Goal: Register for event/course

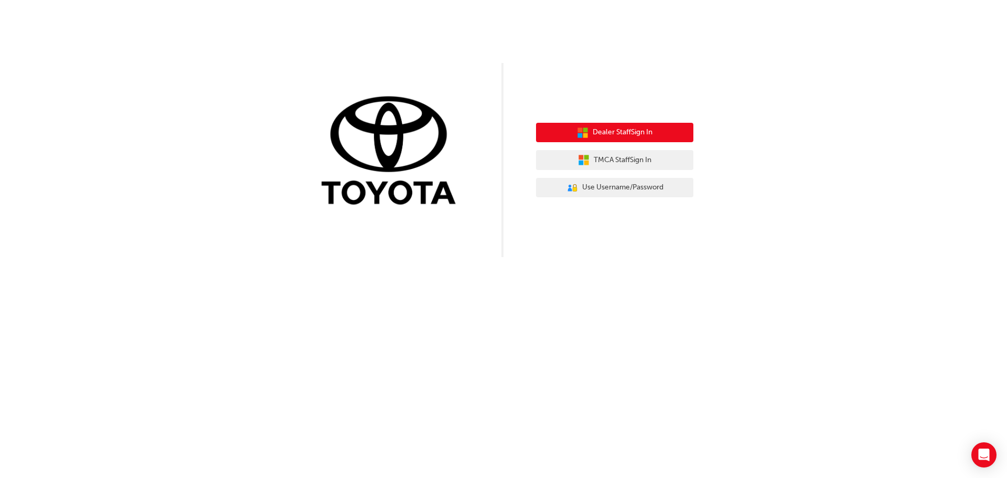
click at [622, 131] on span "Dealer Staff Sign In" at bounding box center [623, 132] width 60 height 12
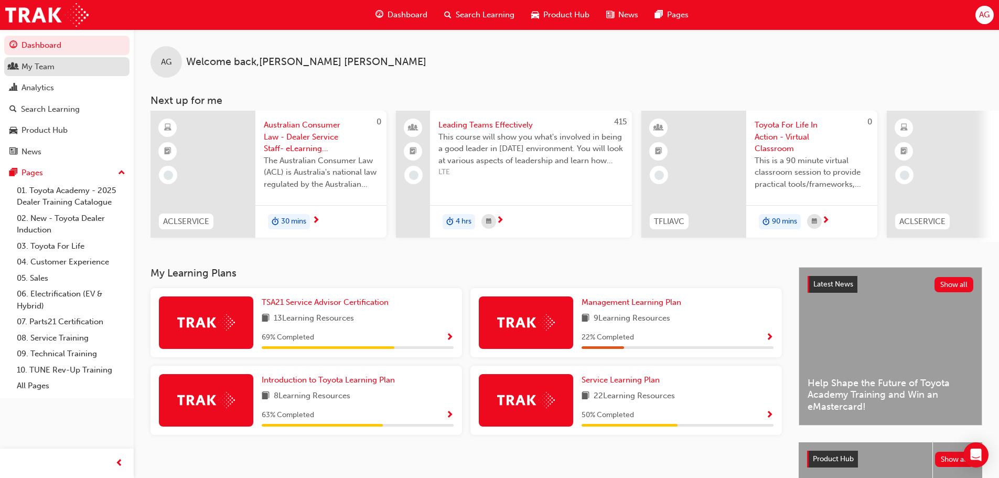
click at [73, 76] on link "My Team" at bounding box center [66, 66] width 125 height 19
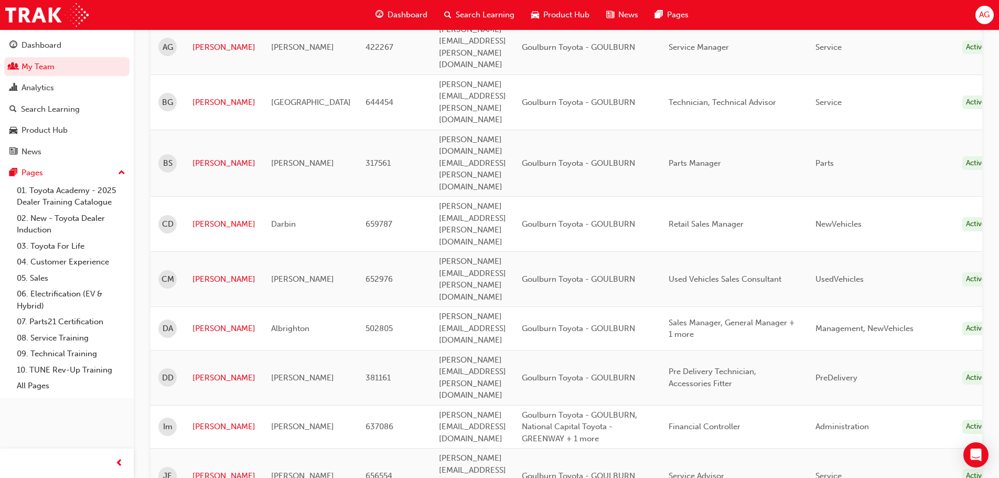
scroll to position [210, 0]
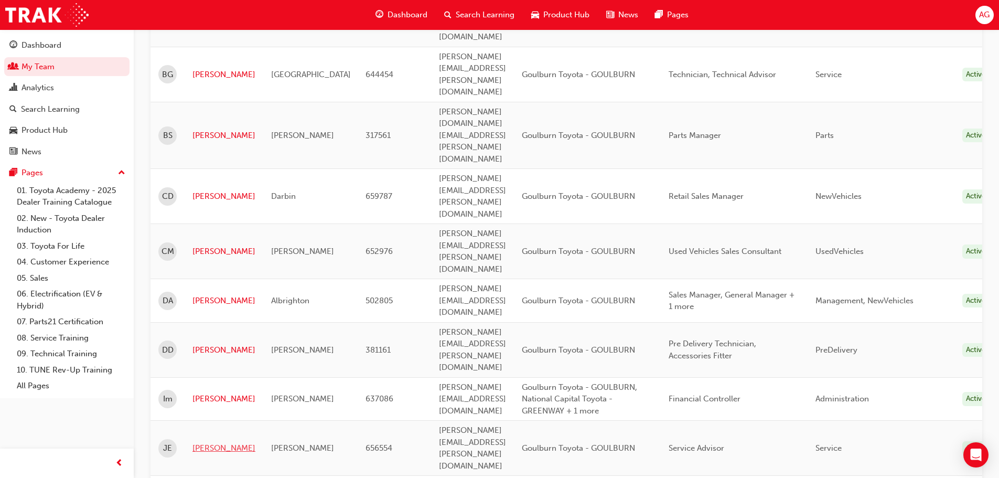
click at [207, 442] on link "[PERSON_NAME]" at bounding box center [223, 448] width 63 height 12
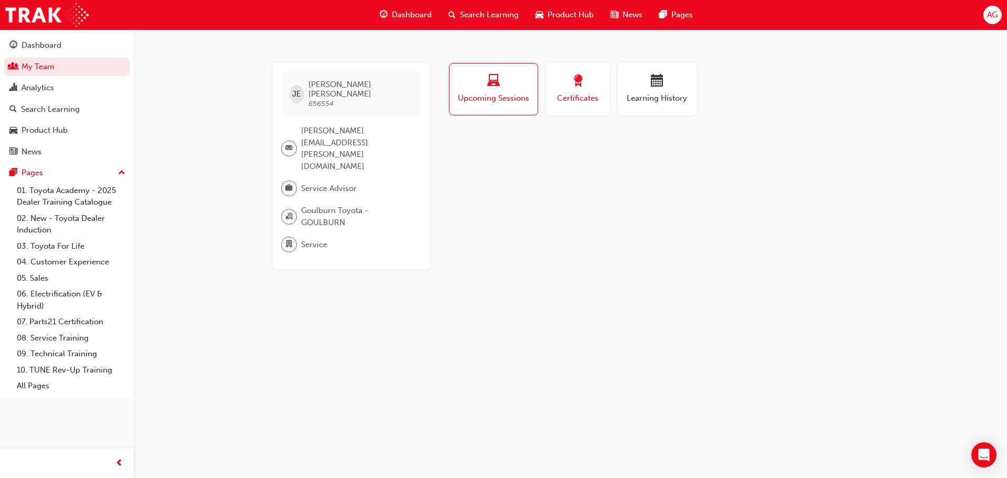
click at [574, 77] on span "award-icon" at bounding box center [578, 81] width 13 height 14
click at [486, 89] on div "button" at bounding box center [493, 82] width 73 height 16
click at [482, 94] on span "Upcoming Sessions" at bounding box center [493, 98] width 72 height 12
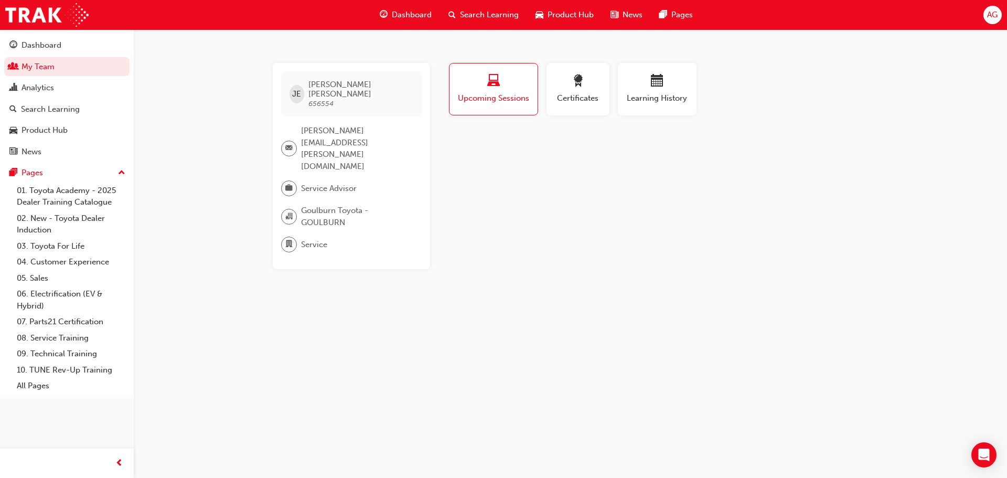
click at [485, 92] on span "Upcoming Sessions" at bounding box center [493, 98] width 72 height 12
click at [485, 90] on div "Upcoming Sessions" at bounding box center [493, 89] width 72 height 30
click at [982, 449] on icon "Open Intercom Messenger" at bounding box center [983, 455] width 12 height 14
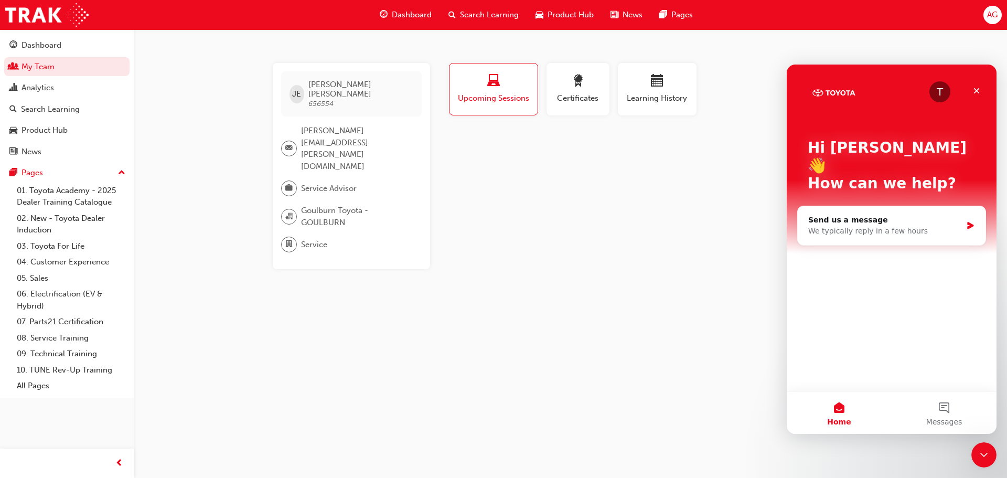
click at [631, 251] on div "JE Jacinta Elliott 656554 jacinta.elliott@goulburncountrymotors.com.au Service …" at bounding box center [503, 239] width 1007 height 478
click at [978, 88] on icon "Close" at bounding box center [977, 91] width 6 height 6
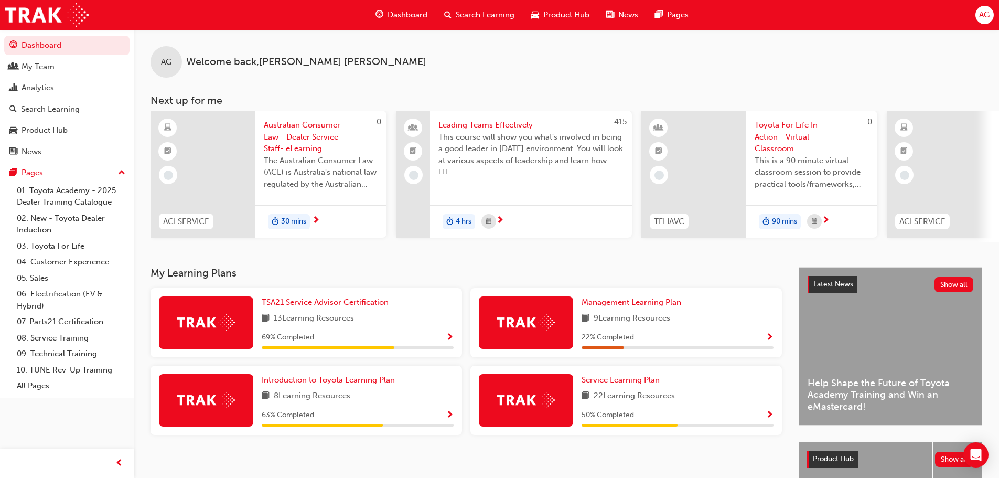
click at [485, 10] on span "Search Learning" at bounding box center [485, 15] width 59 height 12
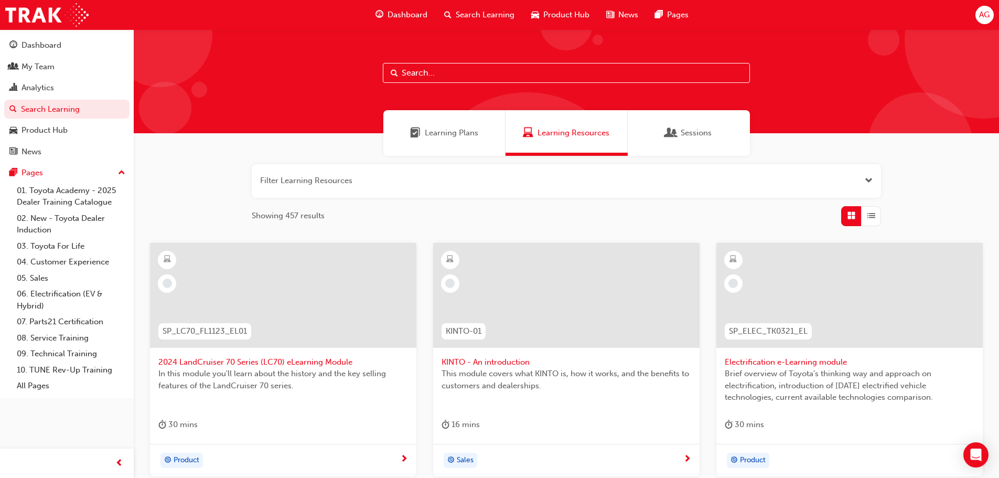
click at [700, 130] on span "Sessions" at bounding box center [696, 133] width 31 height 12
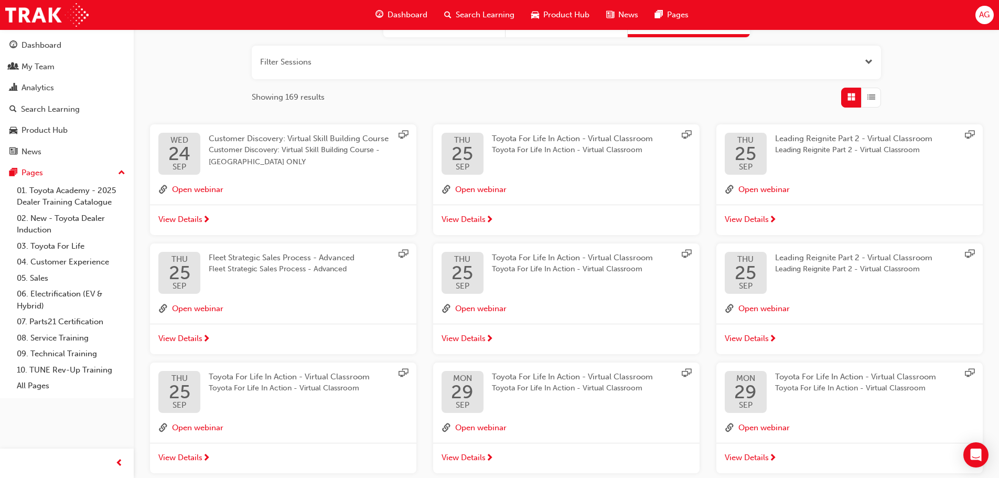
scroll to position [225, 0]
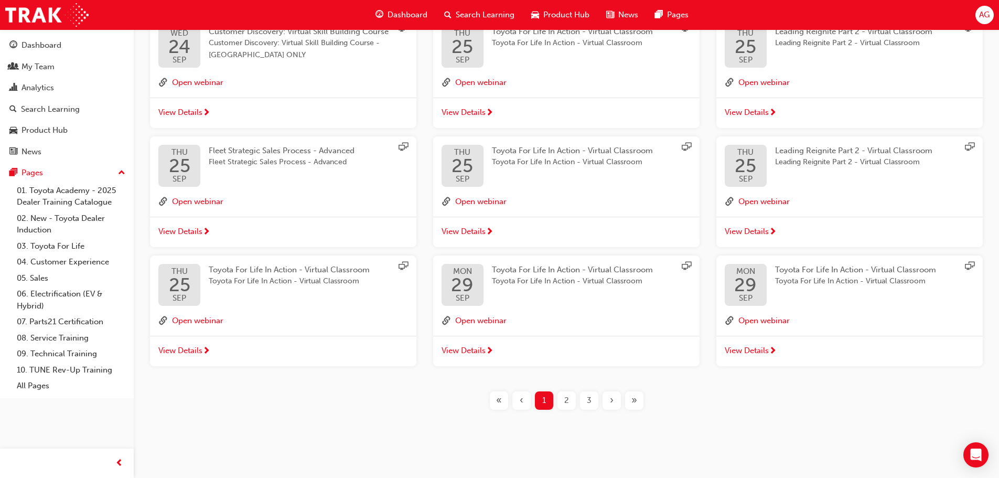
click at [571, 402] on div "2" at bounding box center [566, 400] width 18 height 18
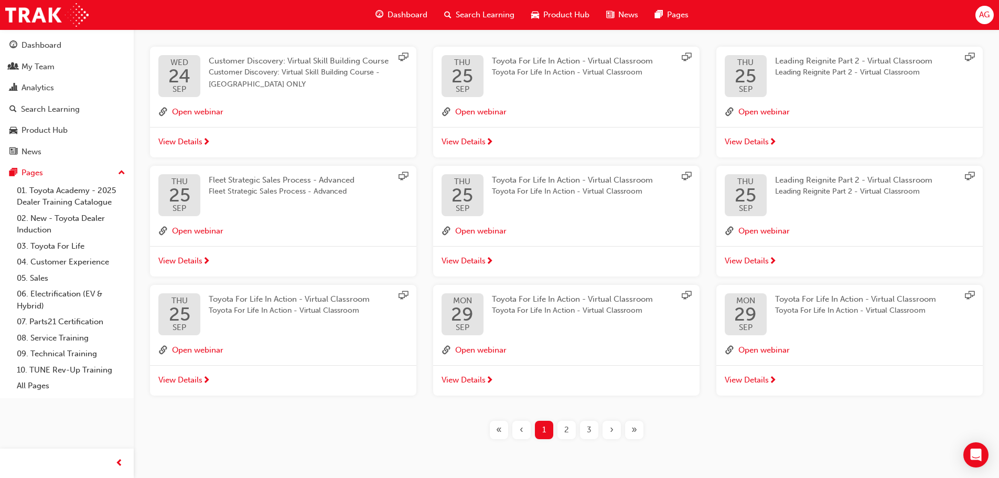
scroll to position [225, 0]
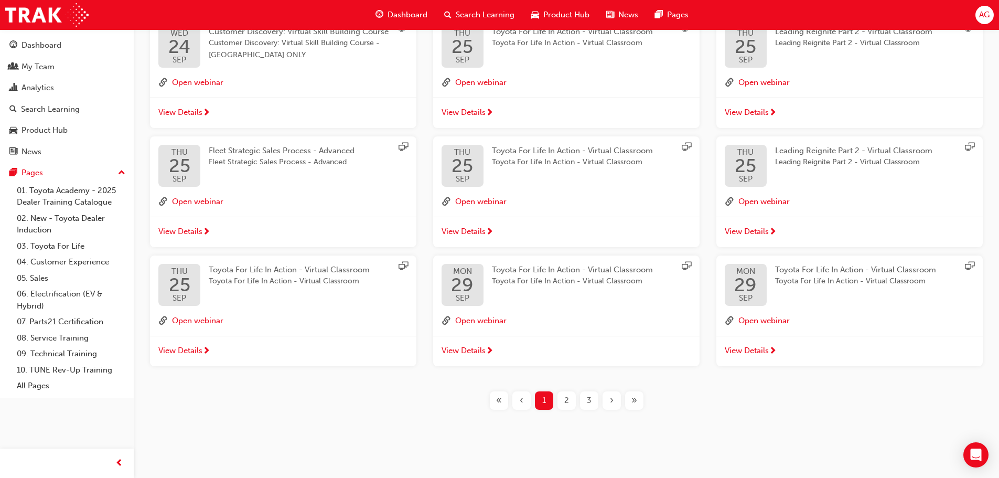
click at [563, 395] on div "2" at bounding box center [566, 400] width 18 height 18
click at [593, 404] on div "3" at bounding box center [589, 400] width 18 height 18
click at [618, 405] on div "›" at bounding box center [612, 400] width 18 height 18
click at [589, 400] on span "3" at bounding box center [589, 400] width 5 height 12
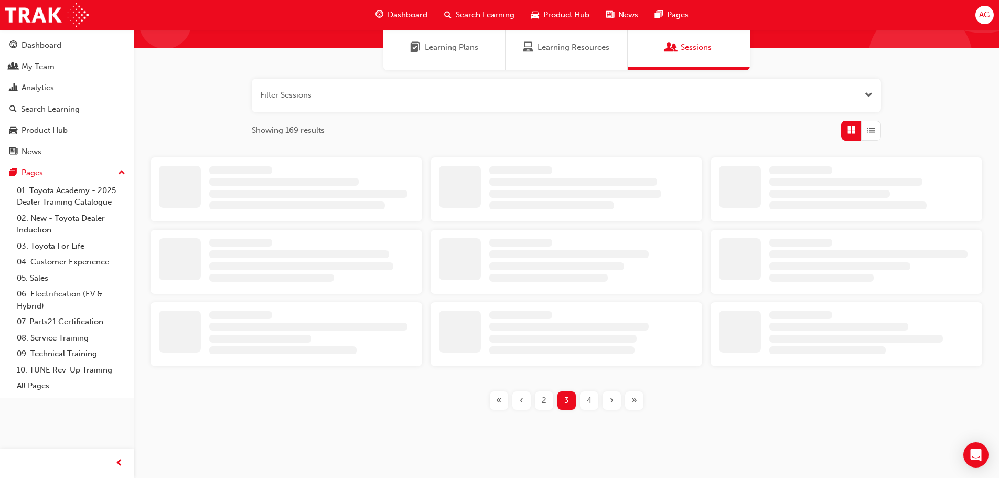
scroll to position [85, 0]
click at [589, 400] on span "4" at bounding box center [589, 400] width 5 height 12
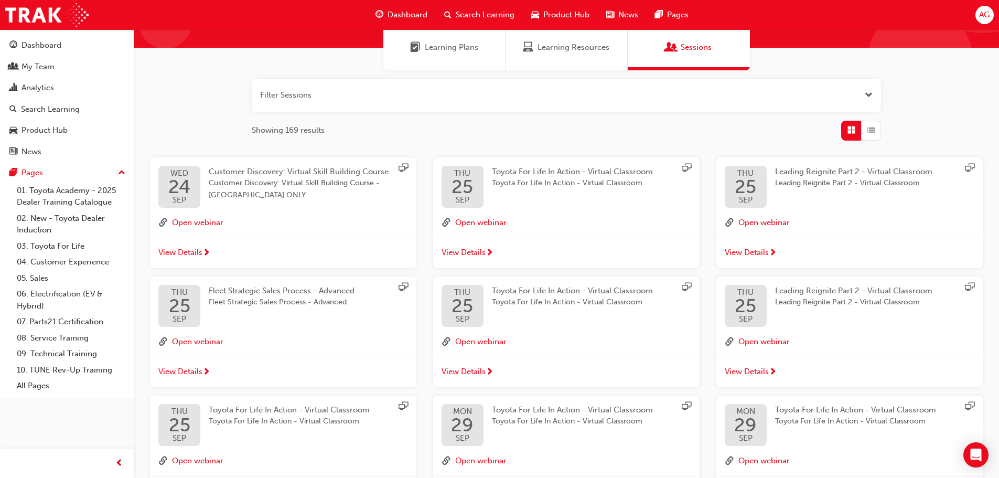
click at [589, 400] on div "MON 29 SEP Toyota For Life In Action - Virtual Classroom Toyota For Life In Act…" at bounding box center [566, 435] width 266 height 81
click at [871, 93] on span "Open the filter" at bounding box center [869, 95] width 8 height 12
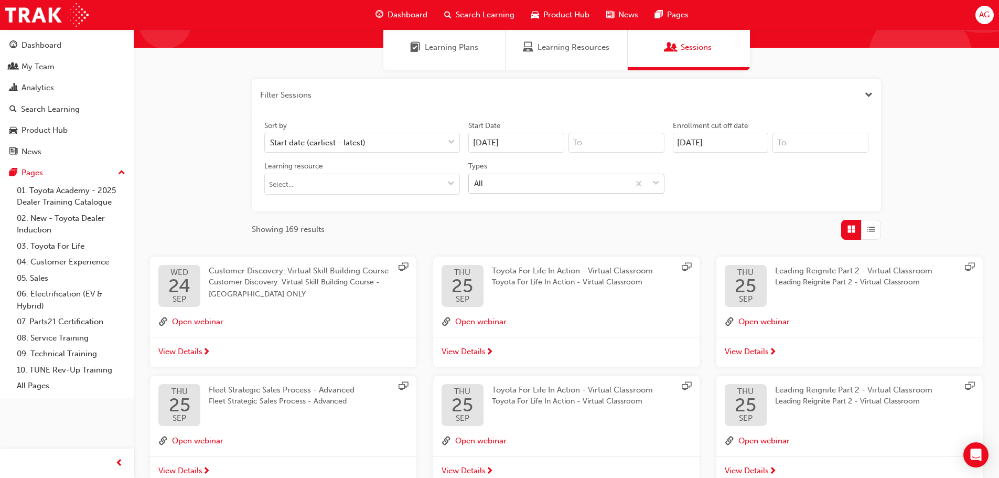
click at [658, 182] on span "down-icon" at bounding box center [655, 184] width 7 height 14
click at [475, 182] on input "Types All" at bounding box center [474, 182] width 1 height 9
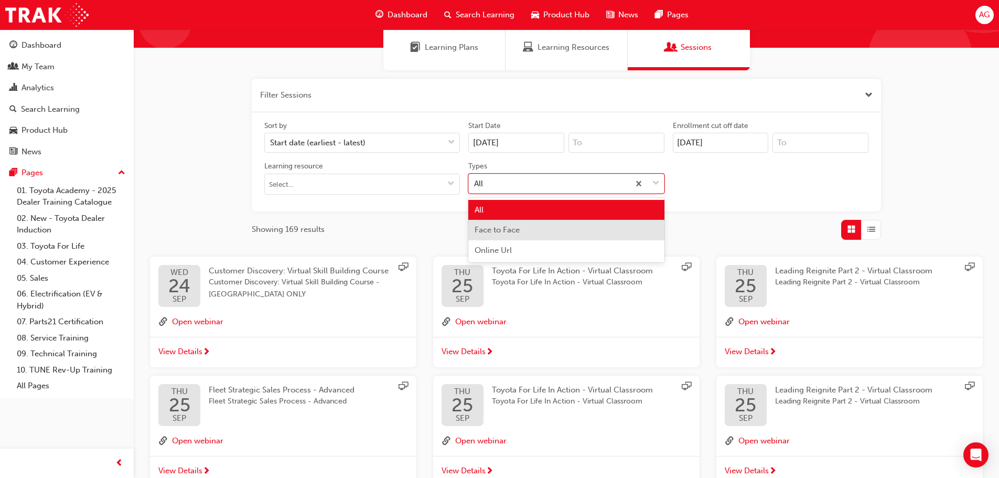
click at [597, 221] on div "Face to Face" at bounding box center [566, 230] width 196 height 20
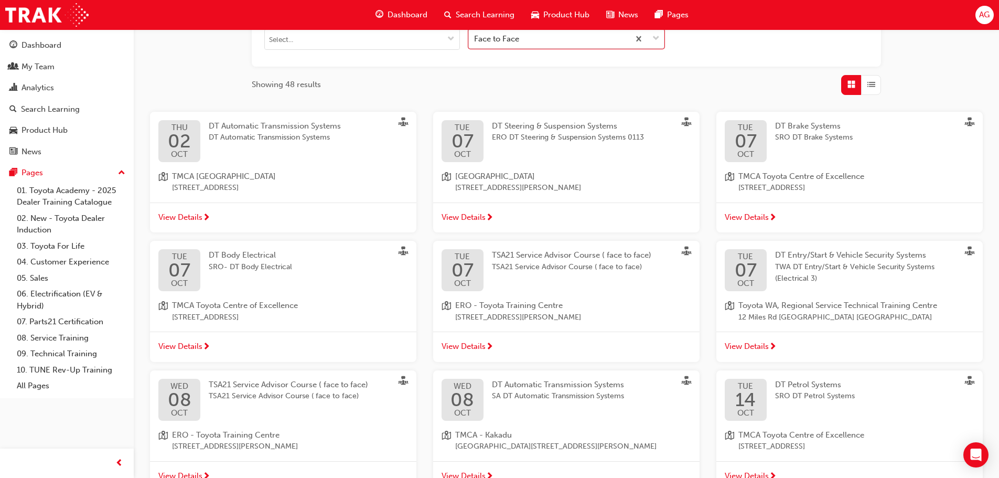
scroll to position [243, 0]
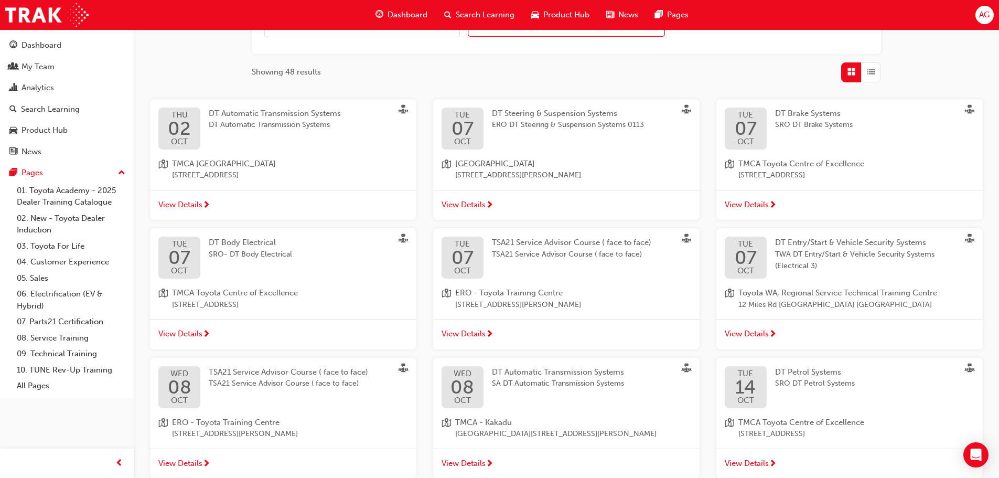
click at [469, 334] on span "View Details" at bounding box center [464, 334] width 44 height 12
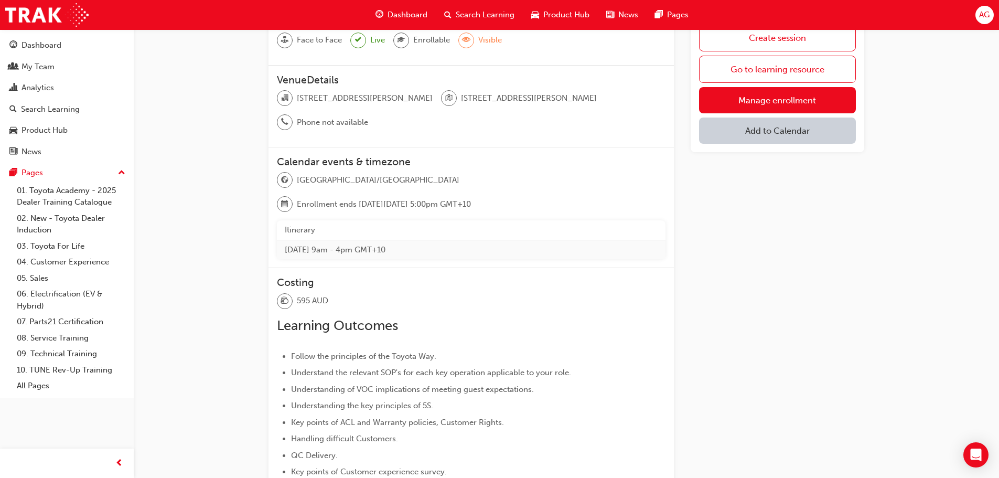
scroll to position [112, 0]
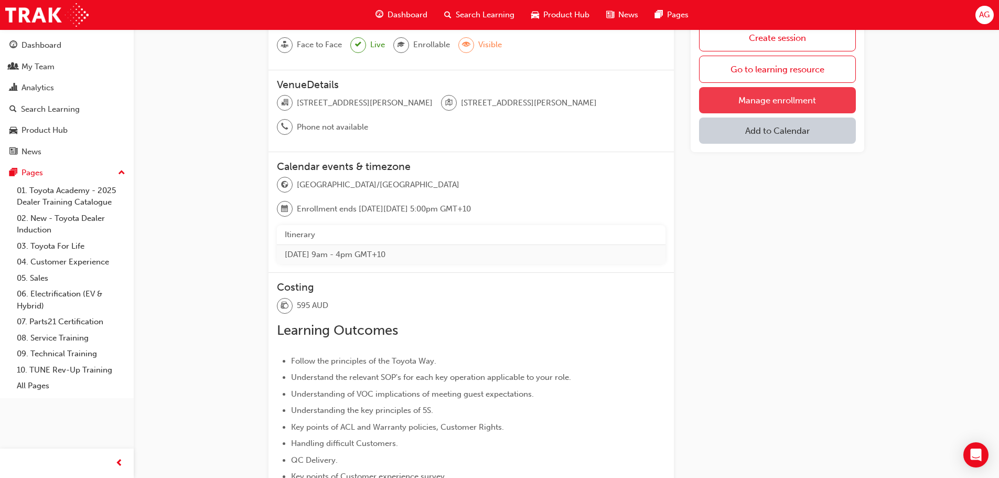
click at [759, 96] on link "Manage enrollment" at bounding box center [777, 100] width 157 height 26
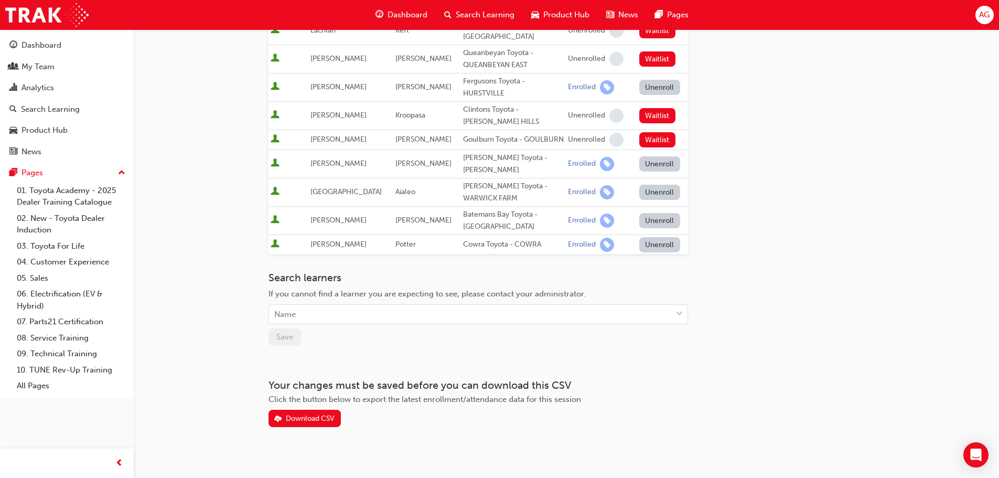
scroll to position [478, 0]
click at [310, 308] on div "Name" at bounding box center [470, 314] width 403 height 18
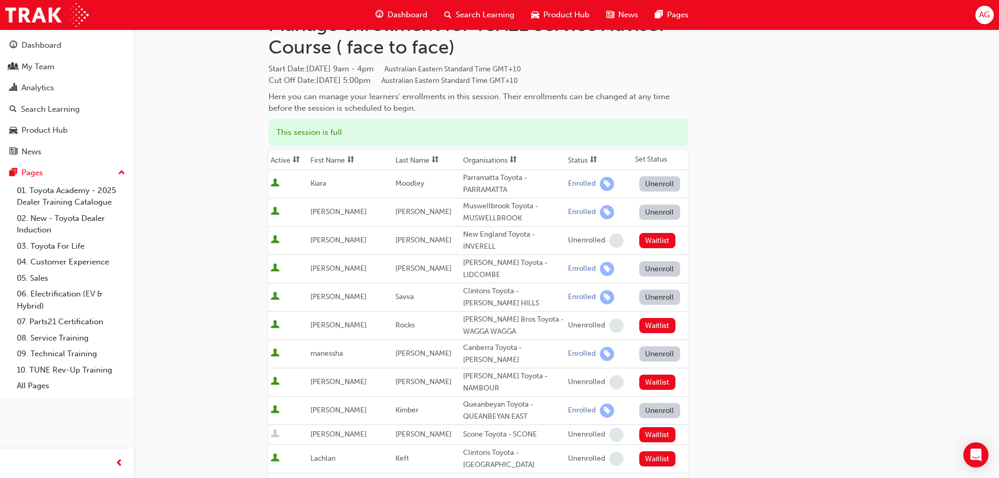
scroll to position [0, 0]
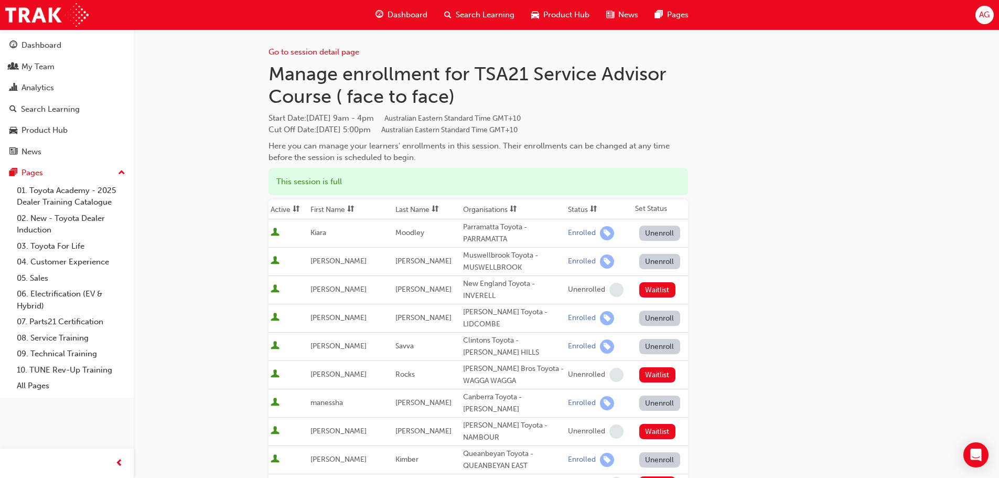
scroll to position [112, 0]
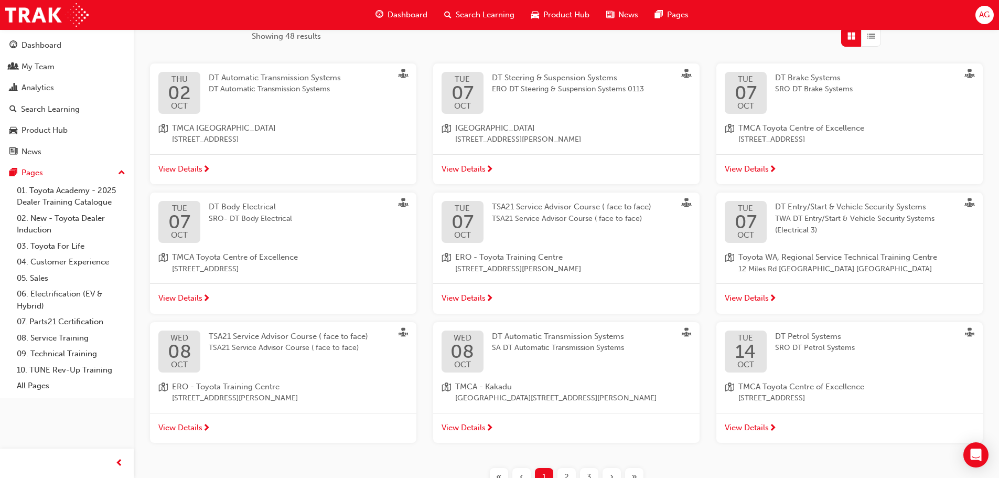
scroll to position [355, 0]
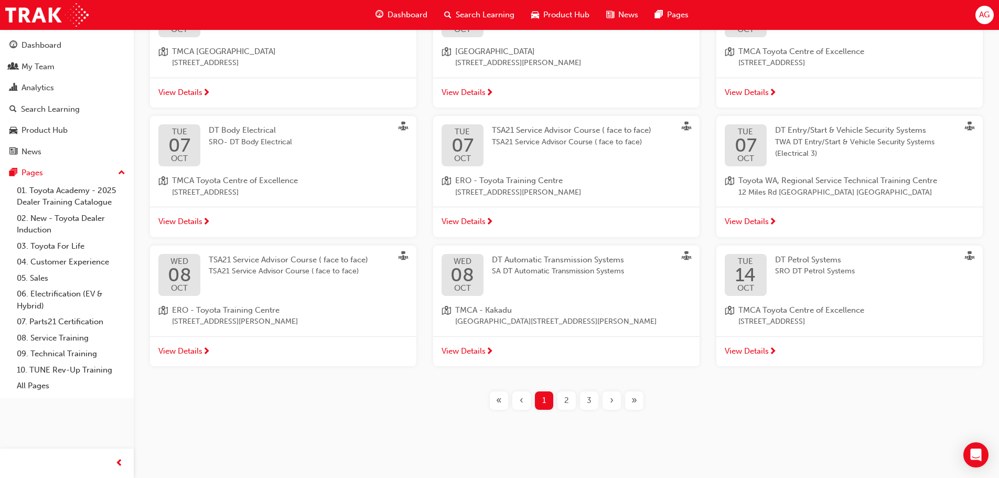
click at [613, 403] on span "›" at bounding box center [612, 400] width 4 height 12
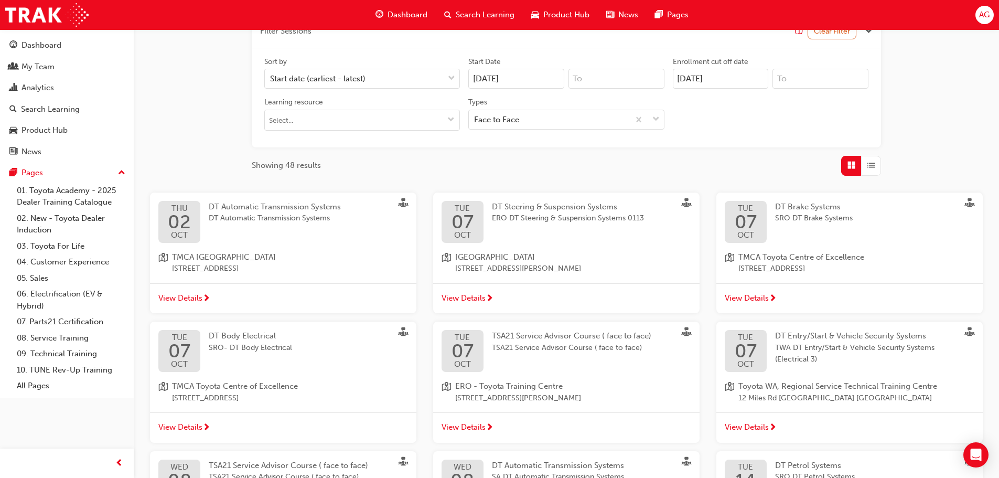
scroll to position [355, 0]
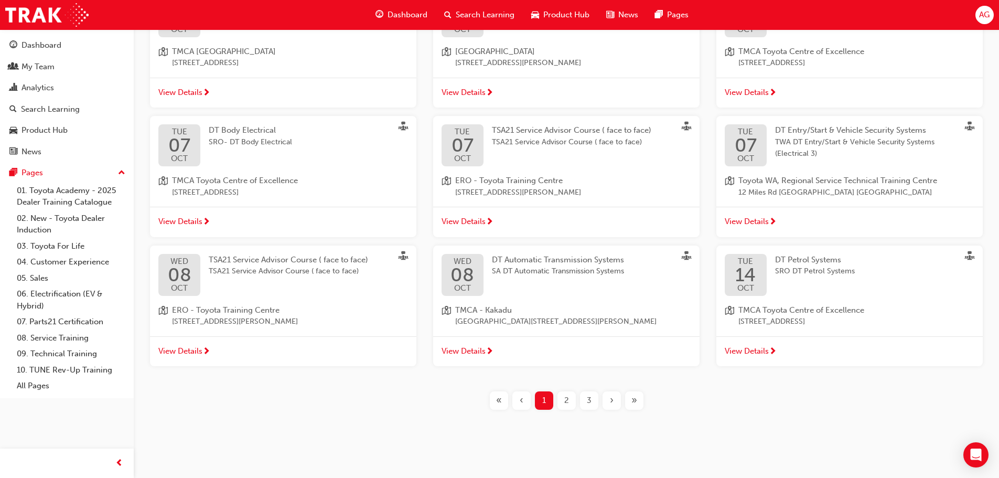
click at [613, 403] on span "›" at bounding box center [612, 400] width 4 height 12
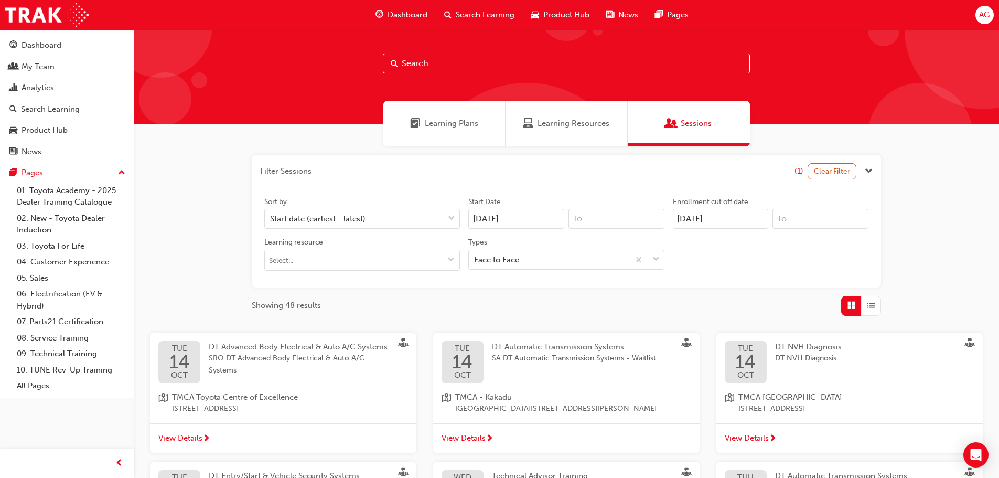
scroll to position [0, 0]
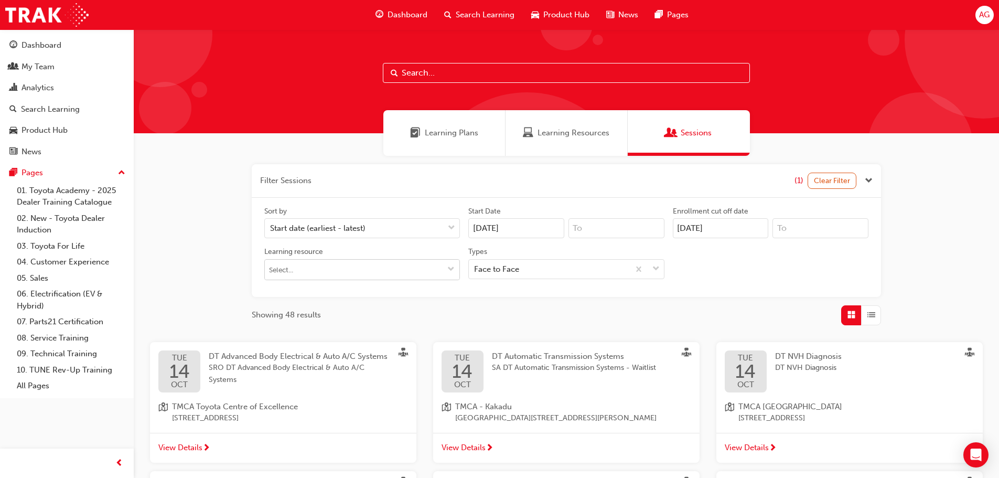
click at [351, 263] on input "Learning resource" at bounding box center [362, 270] width 195 height 20
click at [361, 266] on input "Learning resource No results, type at least 1 character of title or code" at bounding box center [362, 270] width 195 height 20
click at [444, 265] on button "Learning resource No results, type at least 1 character of title or code" at bounding box center [451, 270] width 17 height 20
click at [386, 266] on input "Learning resource No results, type at least 1 character of title or code" at bounding box center [362, 270] width 195 height 20
type input "SER"
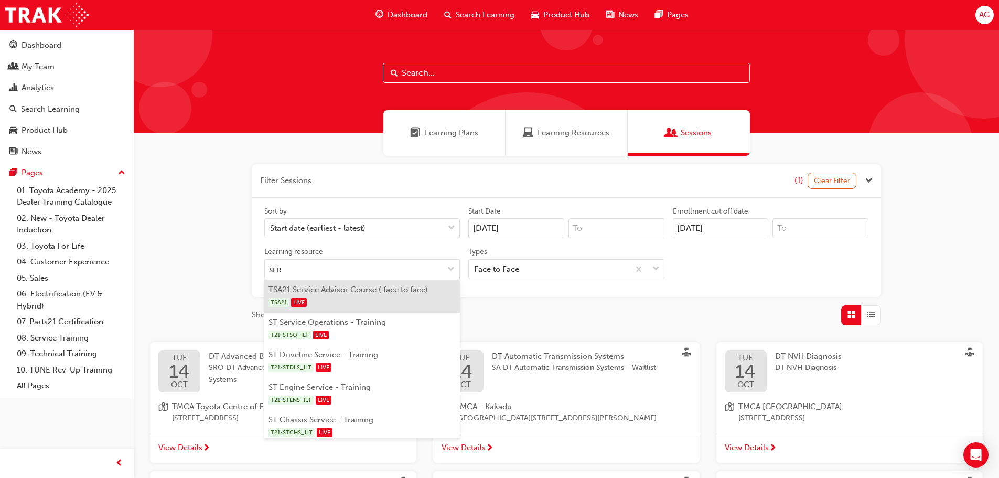
click at [348, 294] on li "TSA21 Service Advisor Course ( face to face) TSA21 LIVE" at bounding box center [362, 296] width 196 height 33
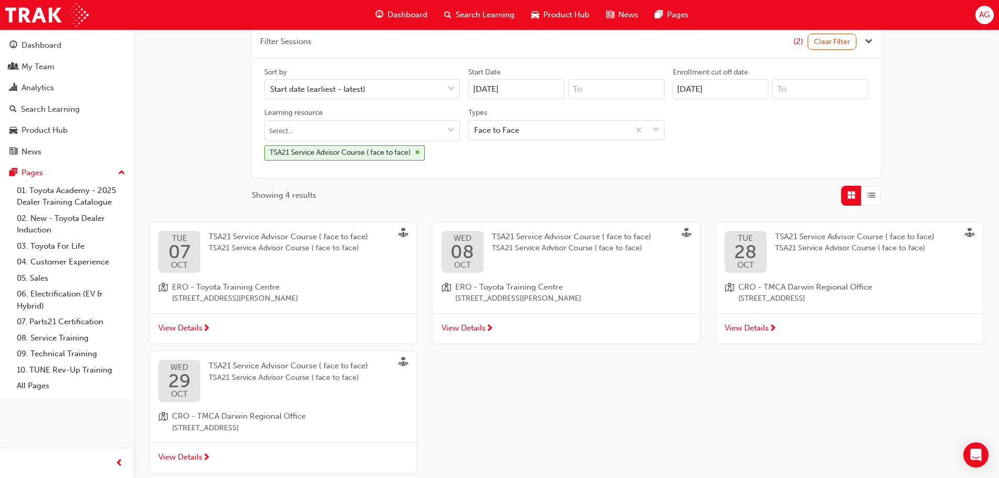
scroll to position [157, 0]
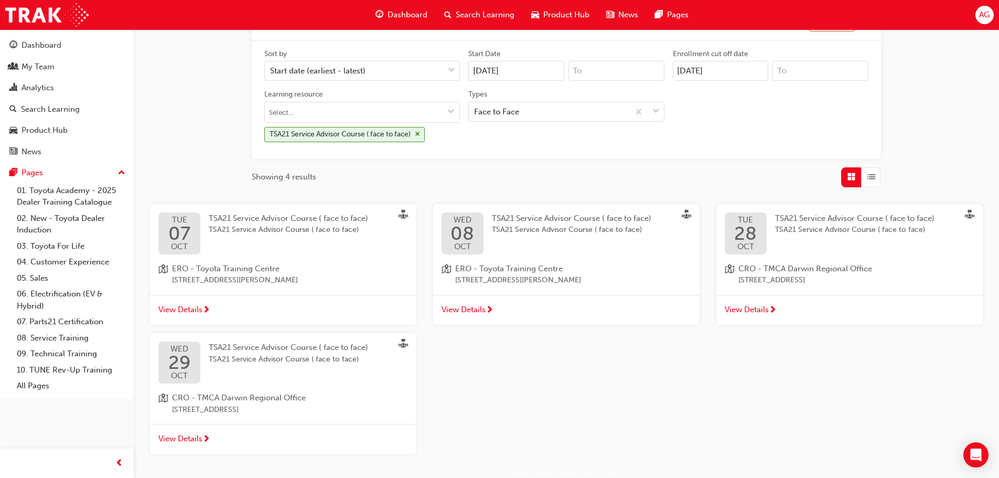
click at [477, 312] on span "View Details" at bounding box center [464, 310] width 44 height 12
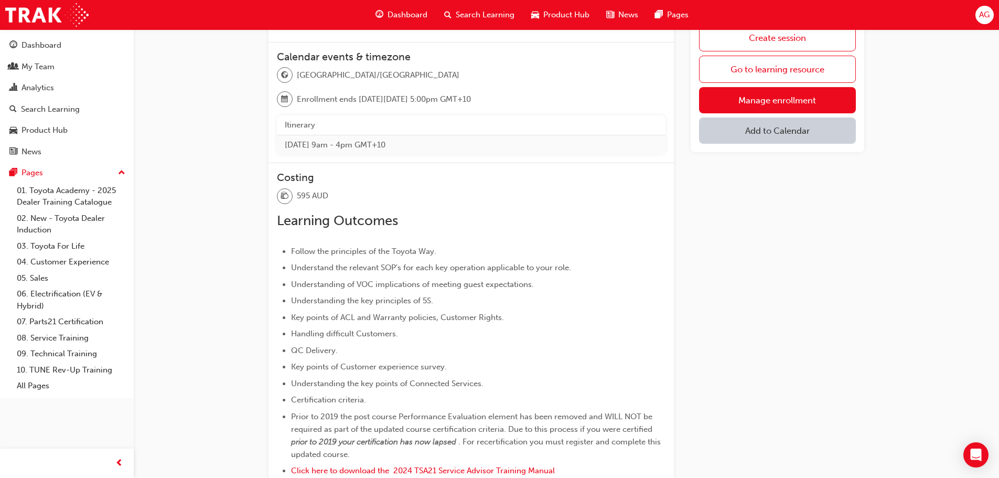
scroll to position [52, 0]
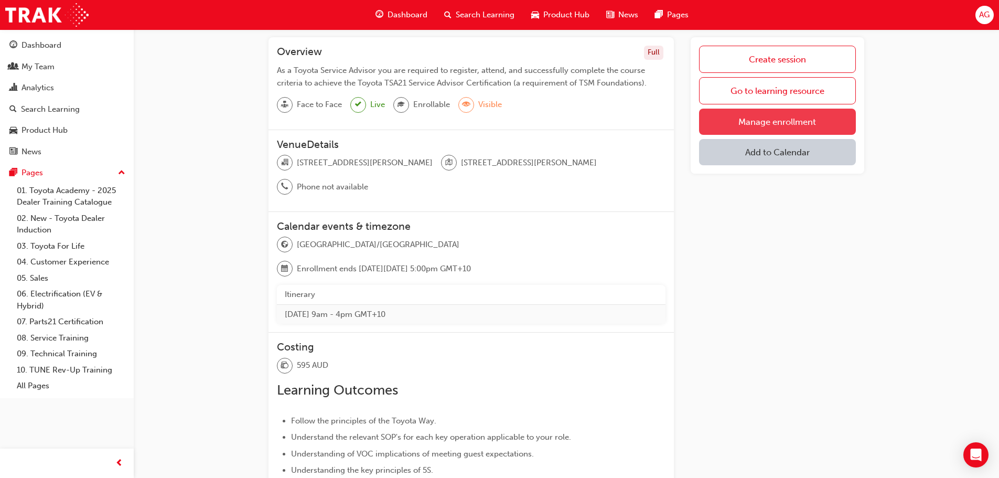
click at [793, 126] on link "Manage enrollment" at bounding box center [777, 122] width 157 height 26
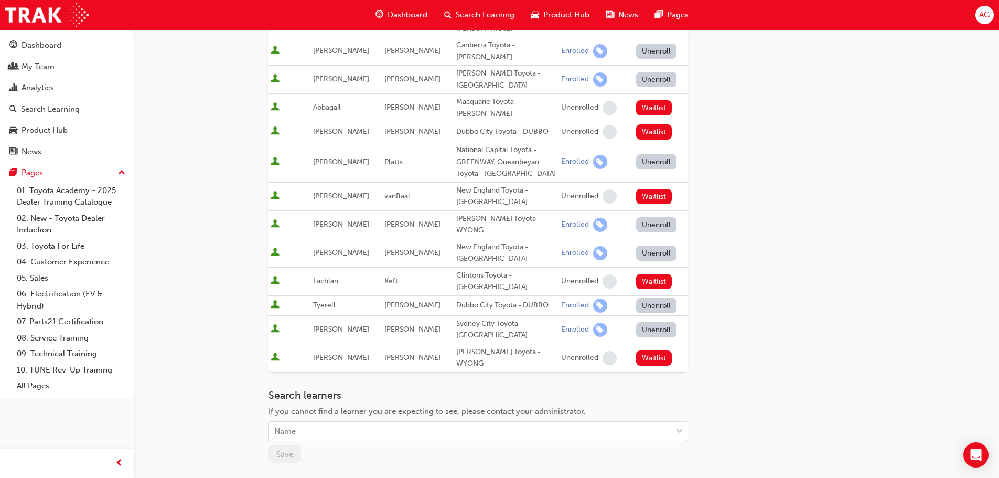
scroll to position [419, 0]
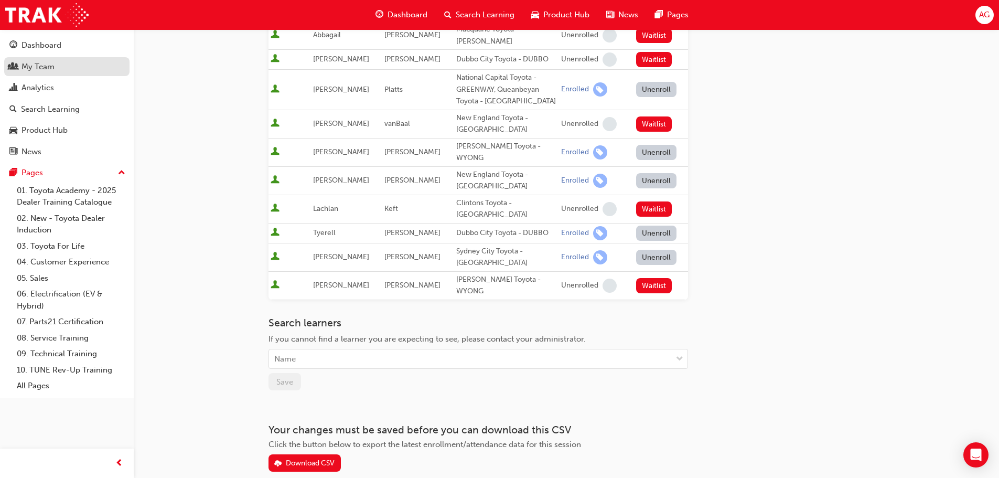
click at [34, 74] on link "My Team" at bounding box center [66, 66] width 125 height 19
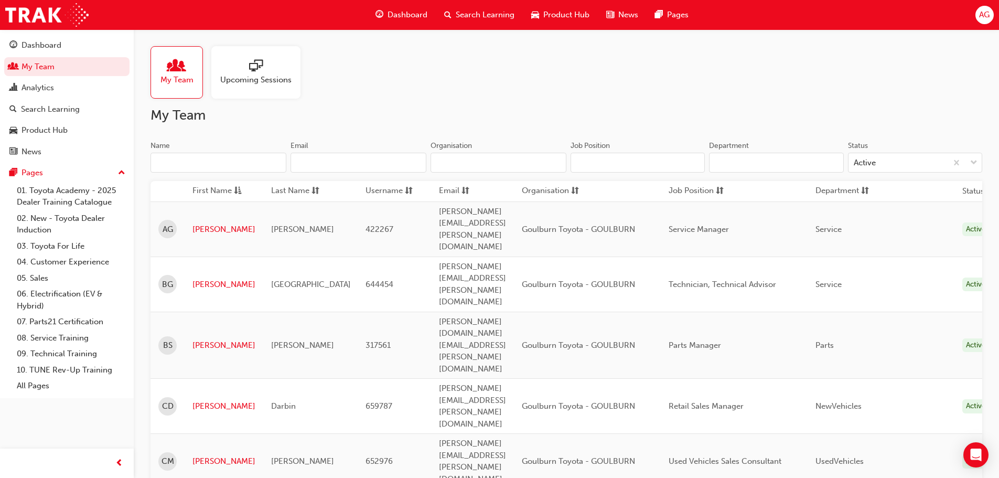
click at [267, 70] on div at bounding box center [255, 66] width 71 height 15
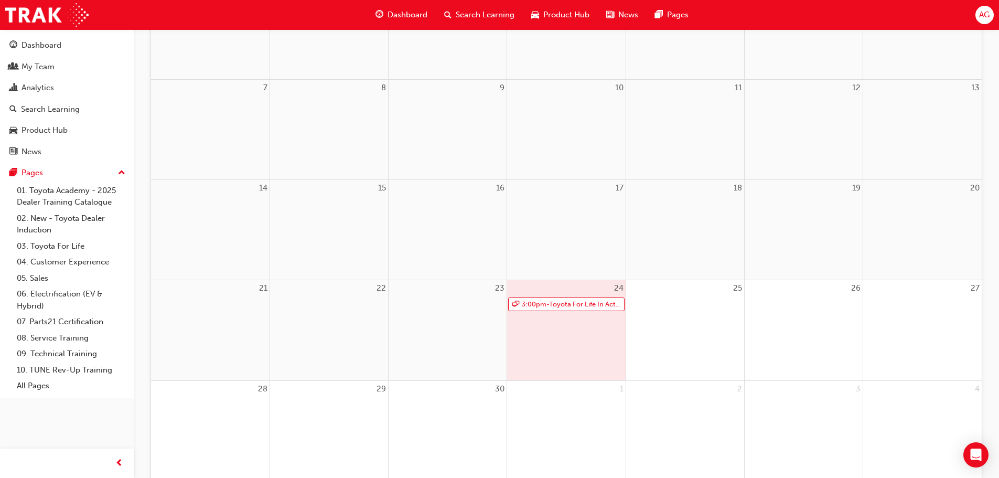
scroll to position [204, 0]
click at [567, 304] on link "3:00pm - Toyota For Life In Action - Virtual Classroom" at bounding box center [566, 307] width 116 height 14
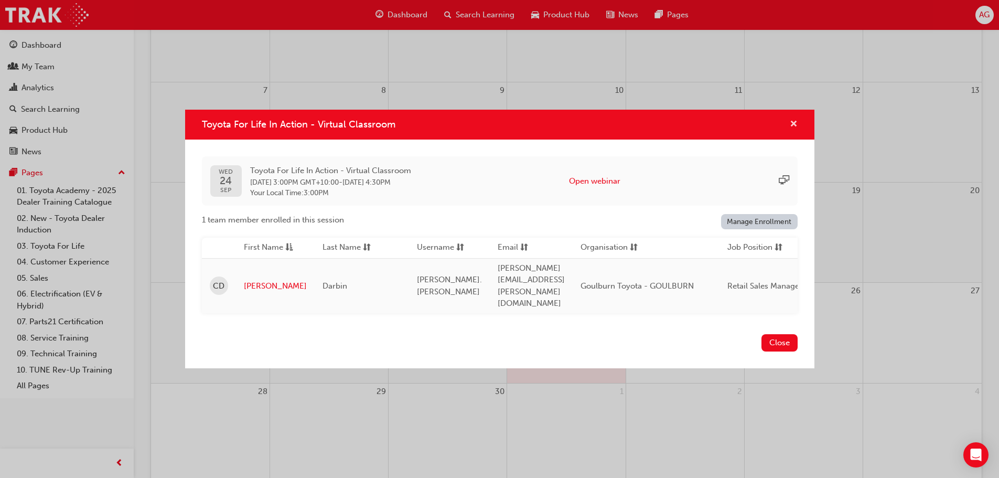
click at [795, 130] on span "cross-icon" at bounding box center [794, 124] width 8 height 9
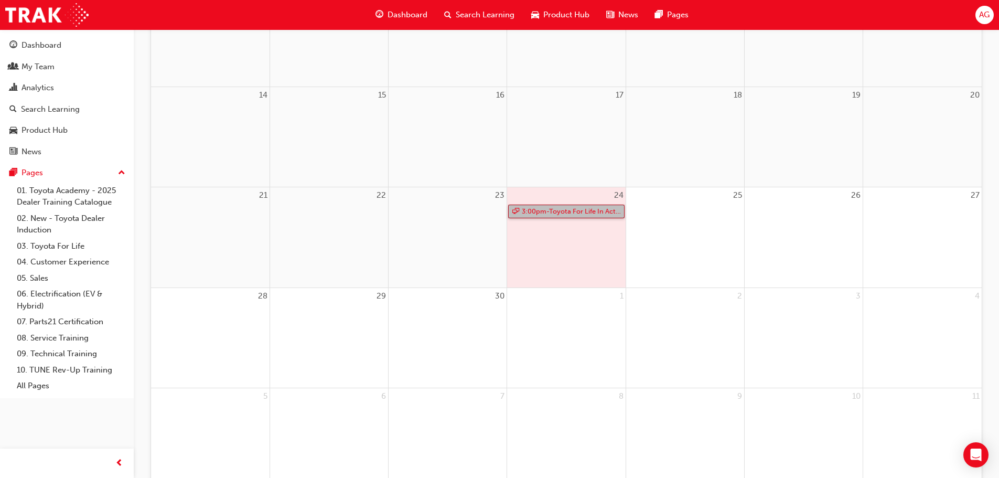
scroll to position [361, 0]
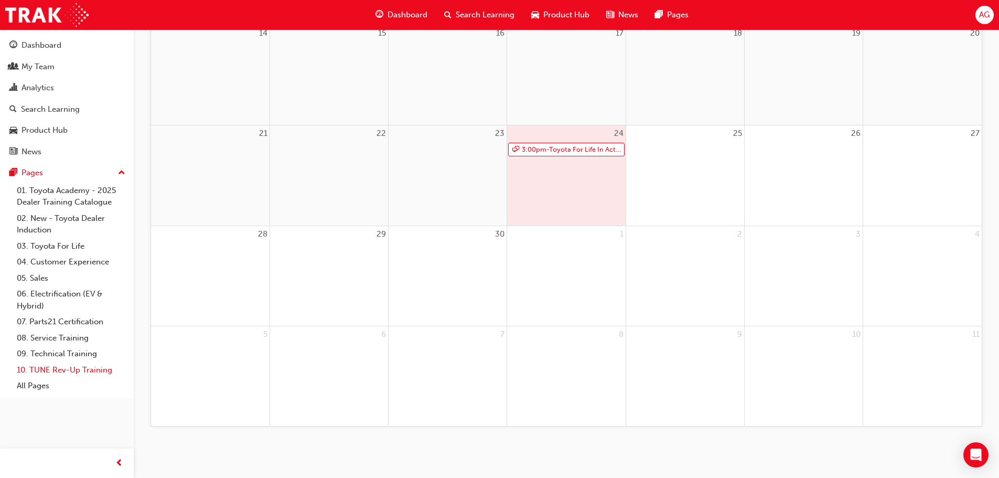
click at [72, 372] on link "10. TUNE Rev-Up Training" at bounding box center [71, 370] width 117 height 16
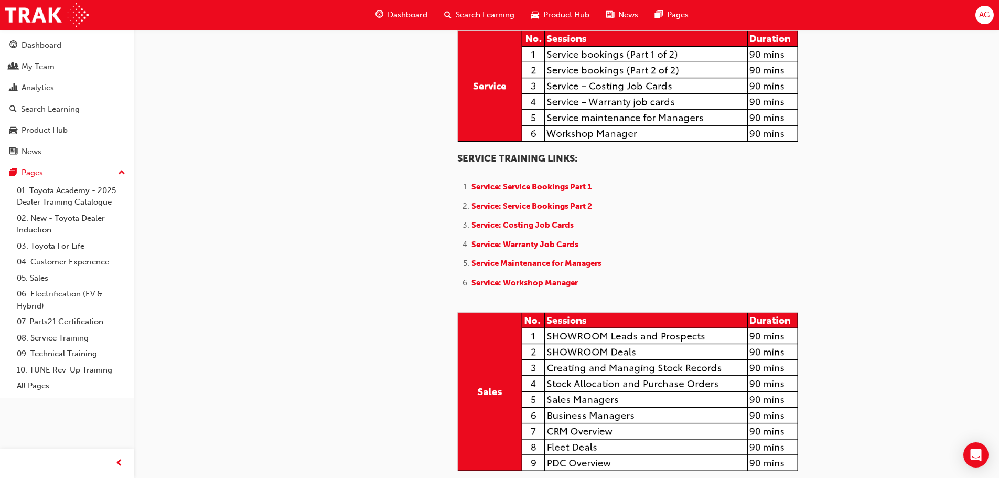
scroll to position [682, 0]
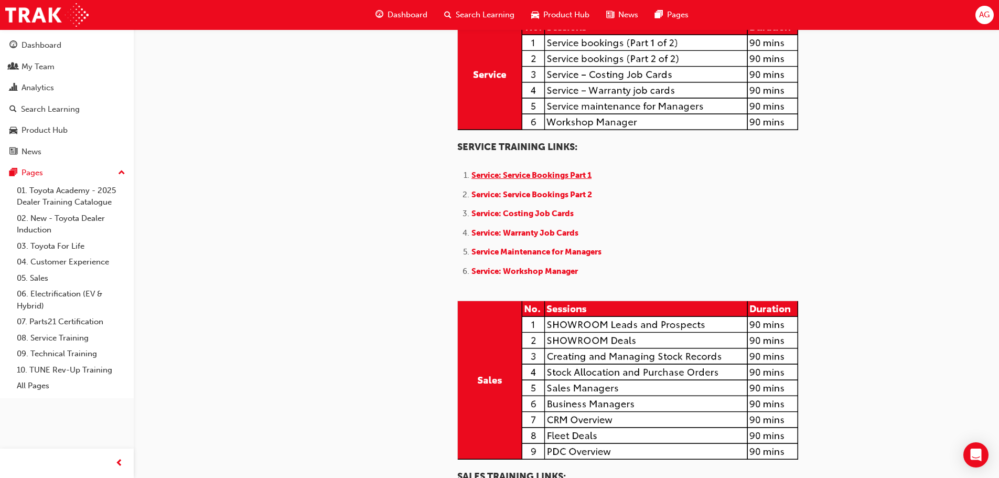
click at [503, 180] on span "Service: Service Bookings Part 1" at bounding box center [531, 174] width 120 height 9
